Goal: Information Seeking & Learning: Find specific fact

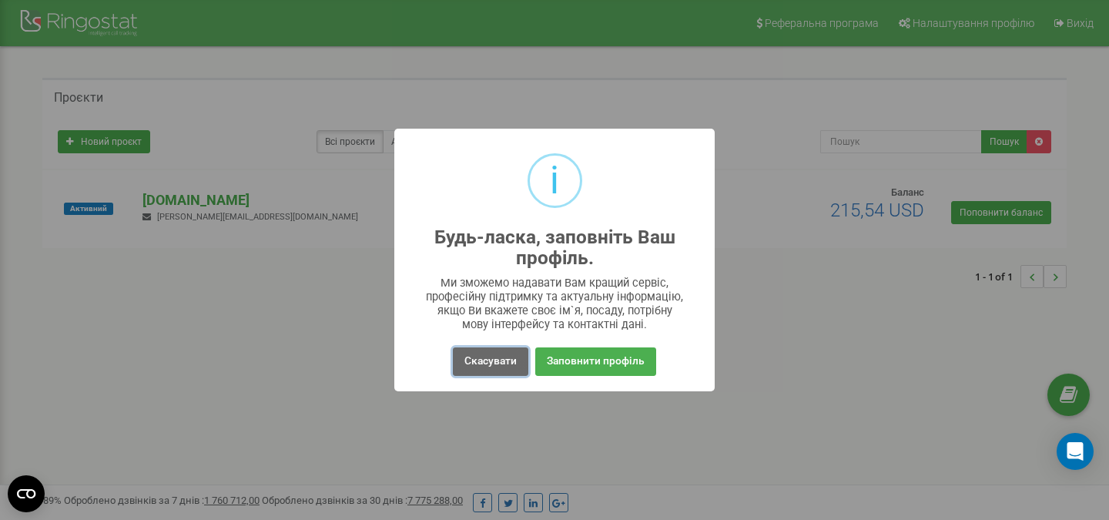
click at [491, 368] on button "Скасувати" at bounding box center [490, 361] width 75 height 28
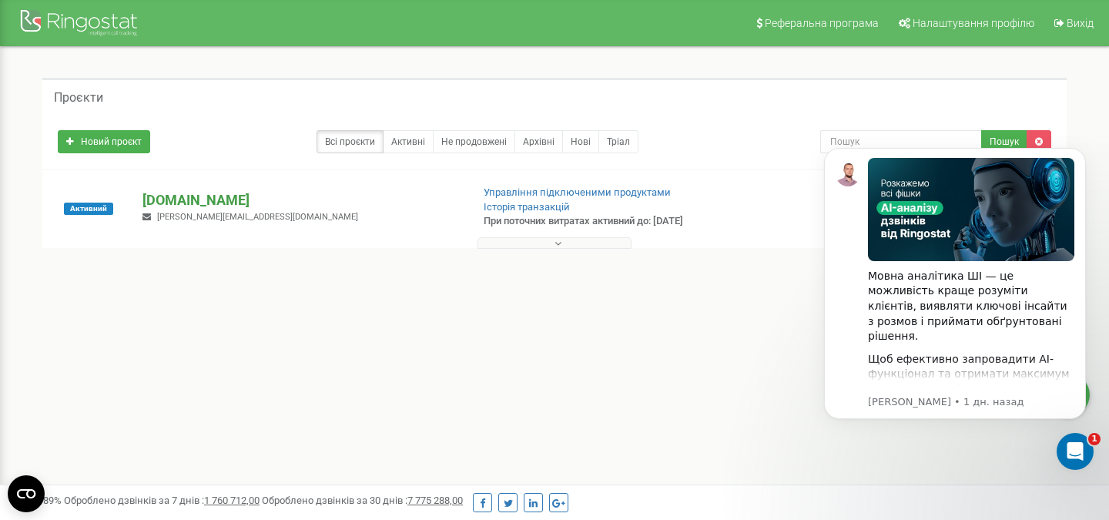
click at [166, 200] on p "[DOMAIN_NAME]" at bounding box center [300, 200] width 316 height 20
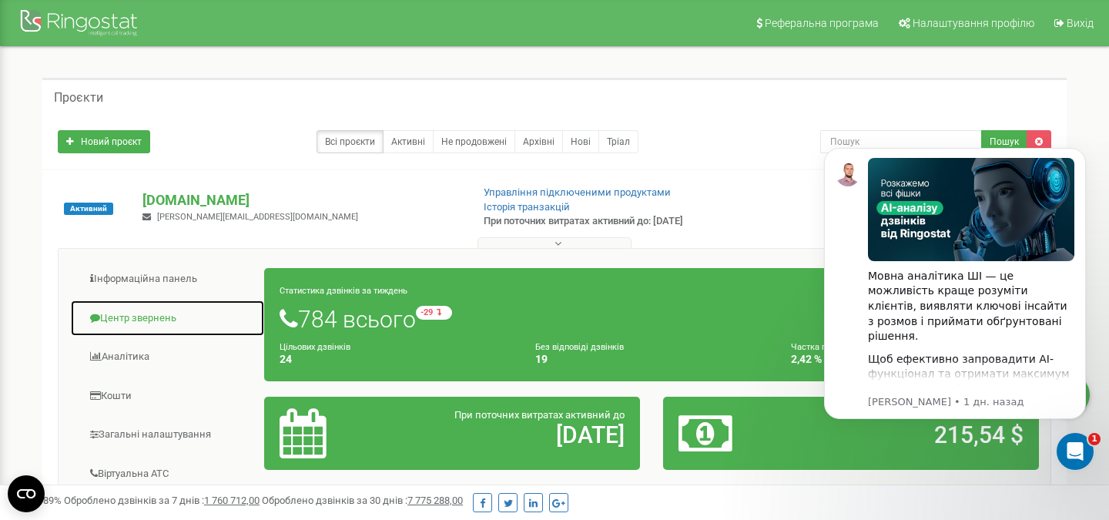
click at [154, 318] on link "Центр звернень" at bounding box center [167, 319] width 195 height 38
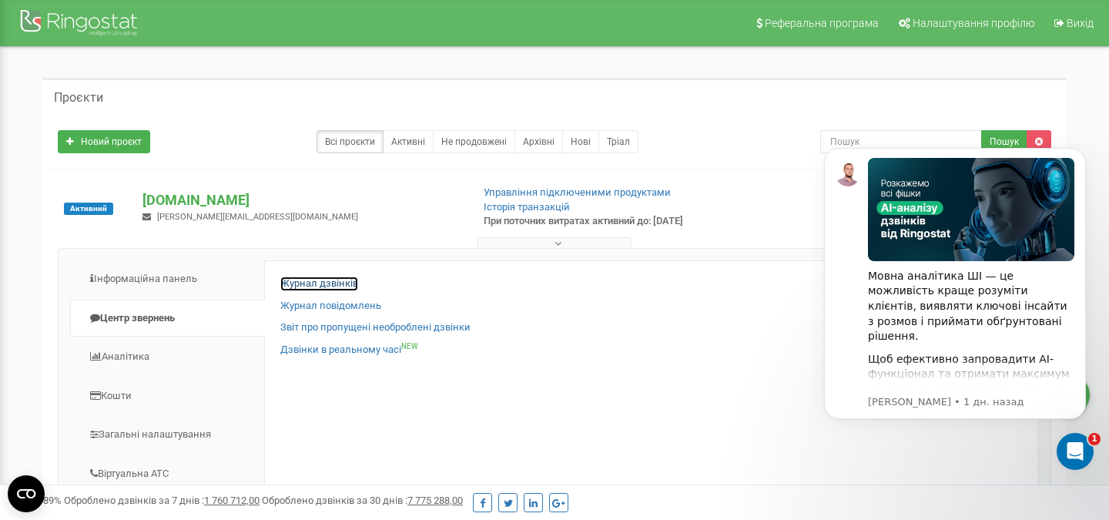
click at [334, 279] on link "Журнал дзвінків" at bounding box center [319, 284] width 78 height 15
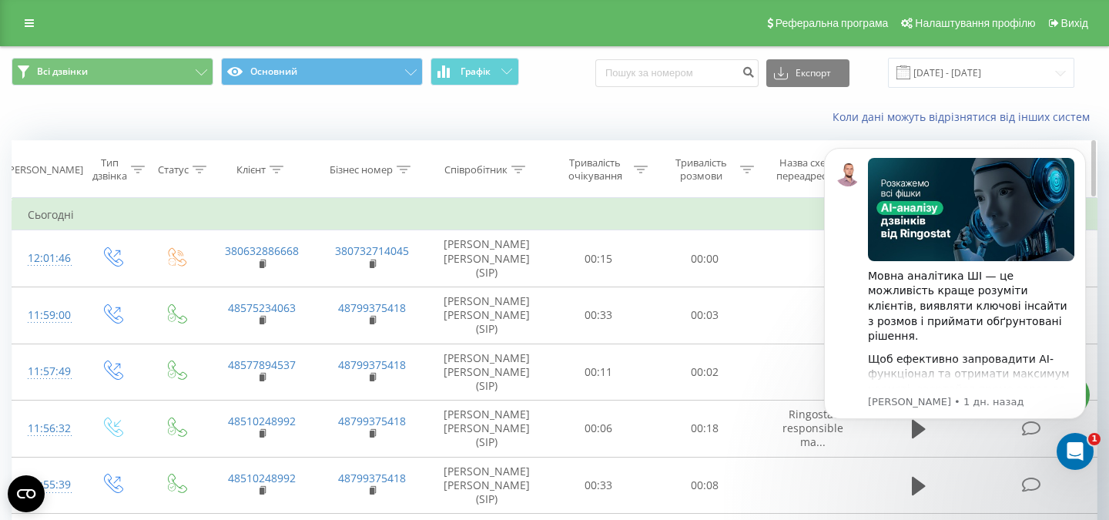
click at [521, 166] on icon at bounding box center [518, 170] width 14 height 8
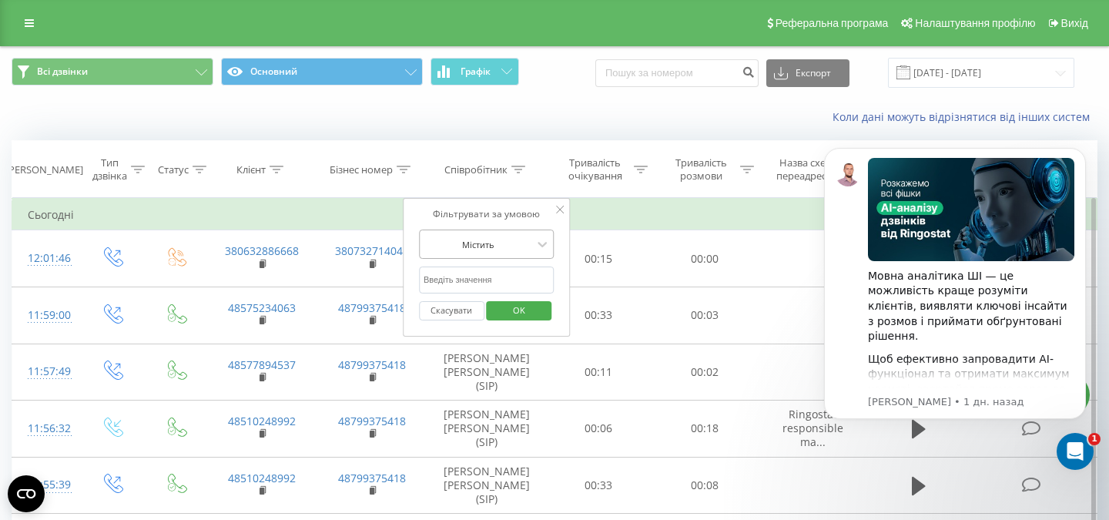
click at [537, 233] on div at bounding box center [542, 244] width 17 height 23
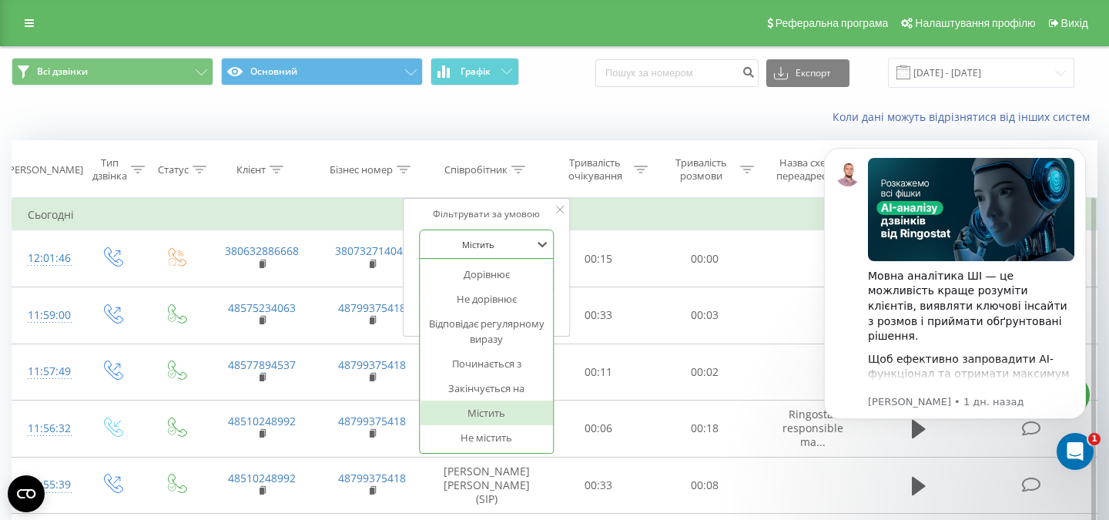
click at [492, 410] on div "Містить" at bounding box center [487, 413] width 134 height 25
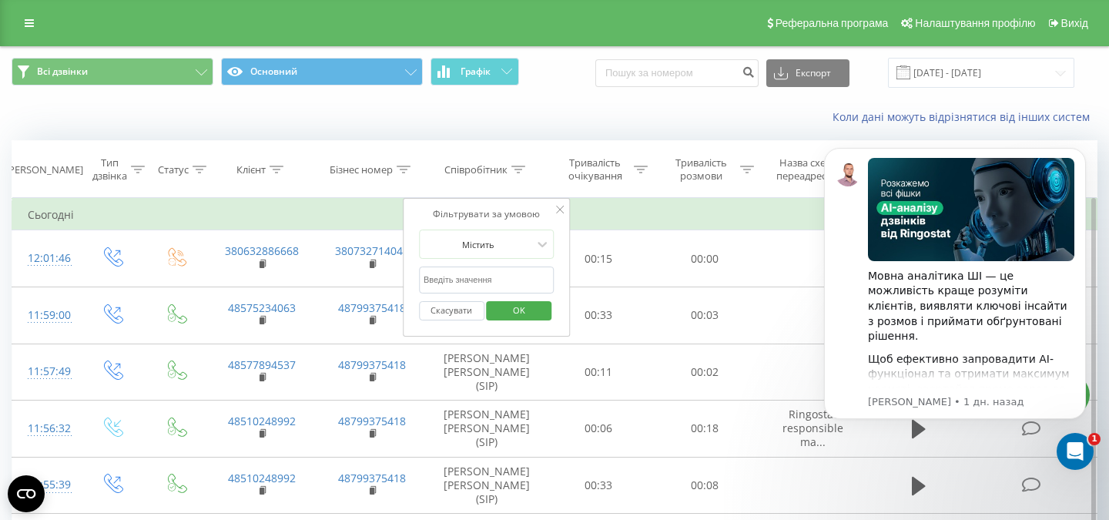
click at [488, 278] on input "text" at bounding box center [487, 280] width 136 height 27
click at [489, 280] on input "text" at bounding box center [487, 280] width 136 height 27
type input "Сокол"
click at [524, 315] on span "OK" at bounding box center [519, 310] width 43 height 24
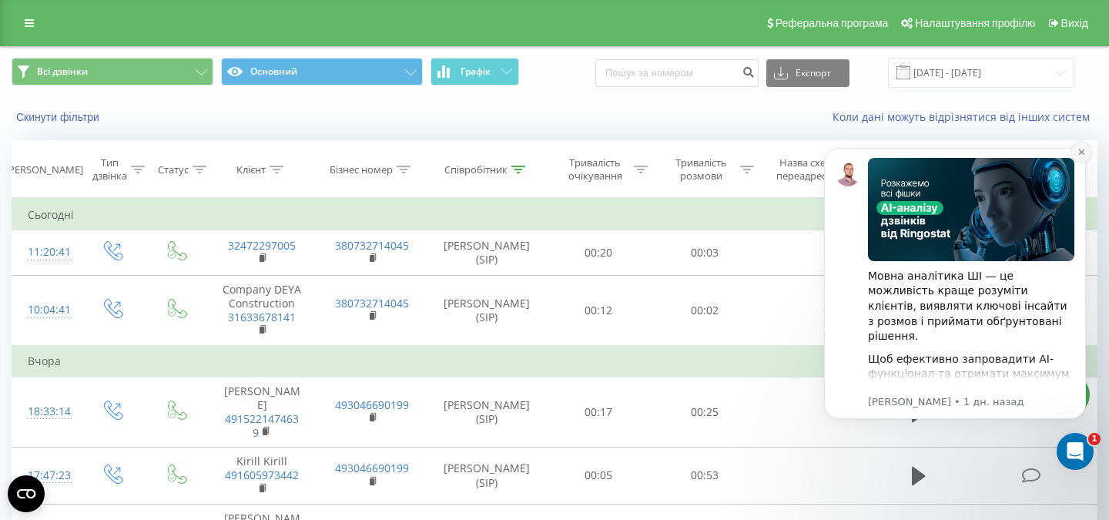
click at [1076, 151] on button "Dismiss notification" at bounding box center [1081, 152] width 20 height 20
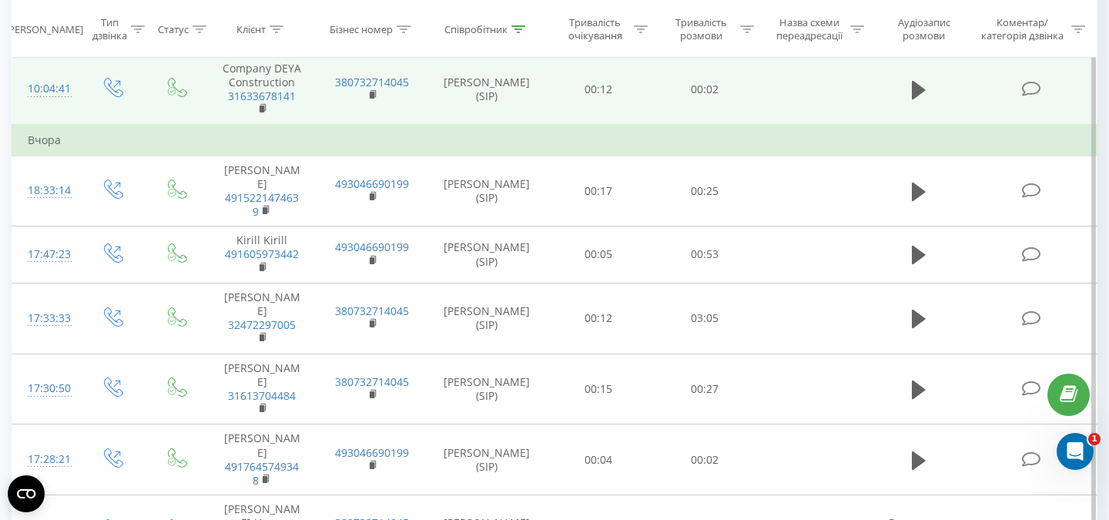
scroll to position [222, 0]
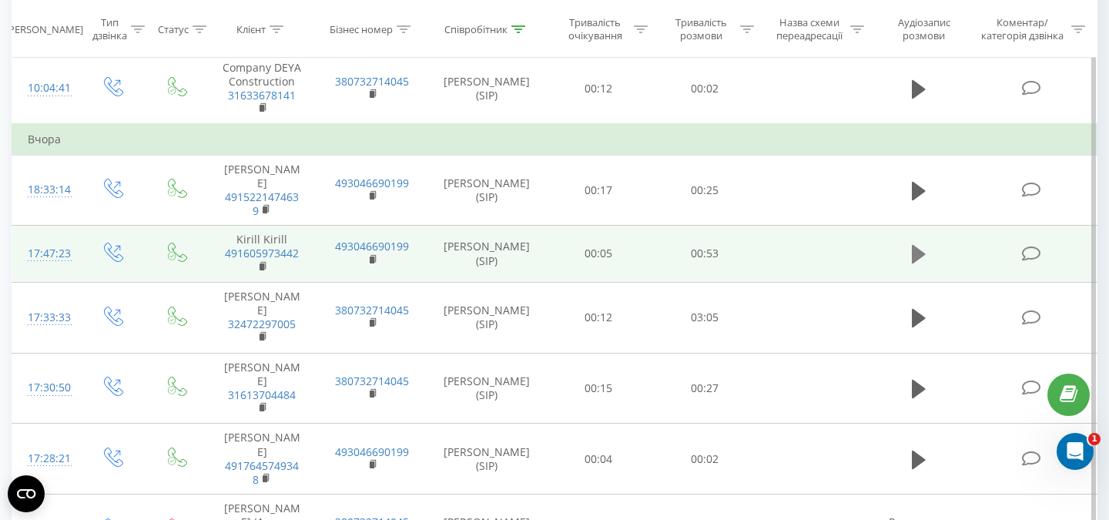
click at [925, 245] on icon at bounding box center [919, 254] width 14 height 22
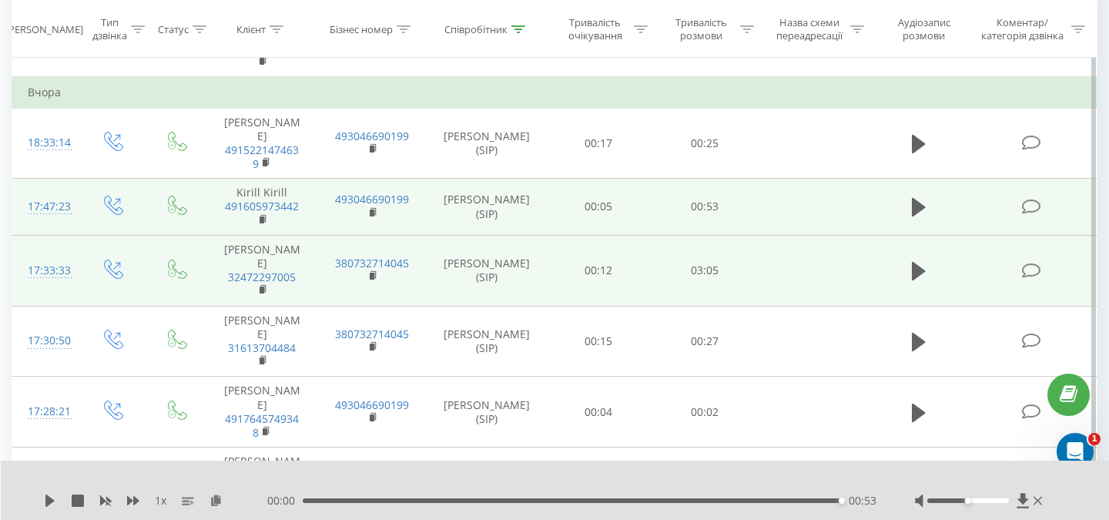
scroll to position [275, 0]
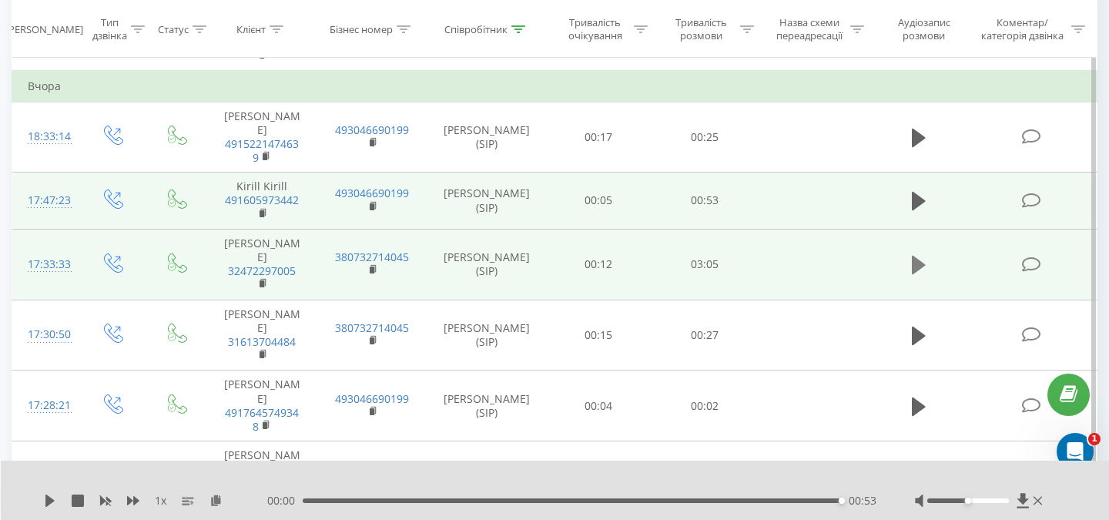
click at [916, 256] on icon at bounding box center [919, 265] width 14 height 18
click at [262, 280] on rect at bounding box center [262, 283] width 5 height 7
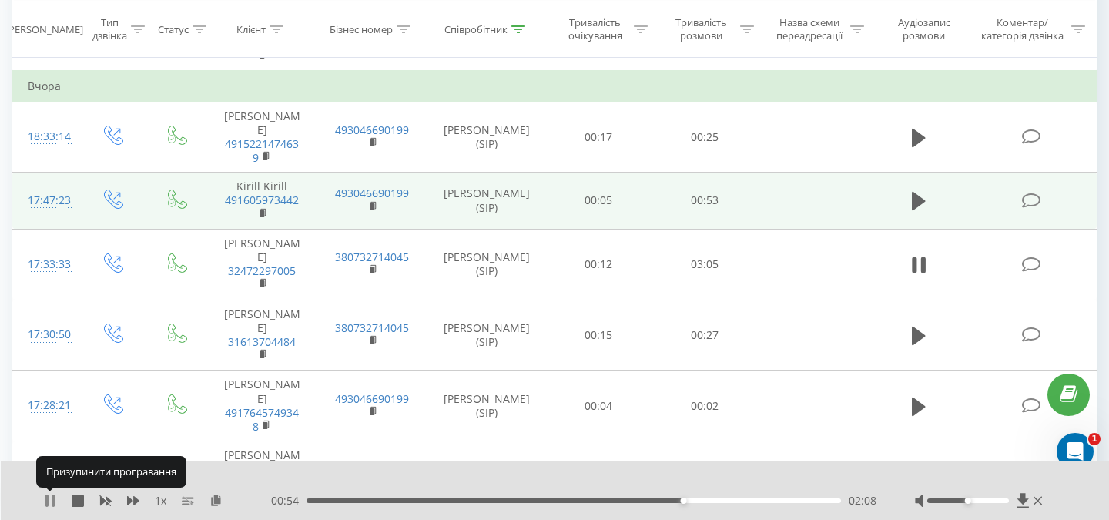
click at [49, 498] on icon at bounding box center [50, 501] width 12 height 12
click at [46, 499] on icon at bounding box center [49, 501] width 9 height 12
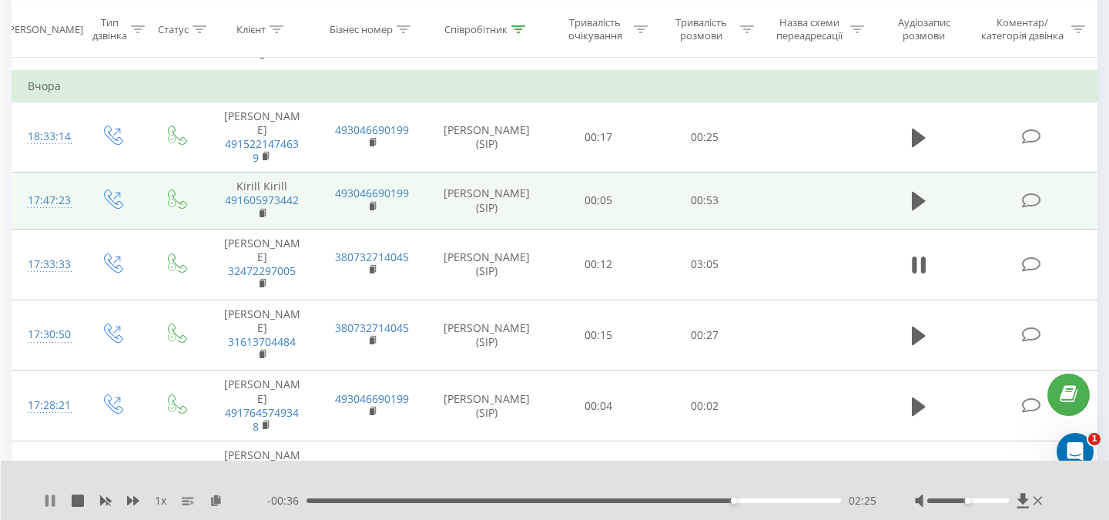
click at [45, 497] on icon at bounding box center [46, 501] width 3 height 12
